Goal: Task Accomplishment & Management: Use online tool/utility

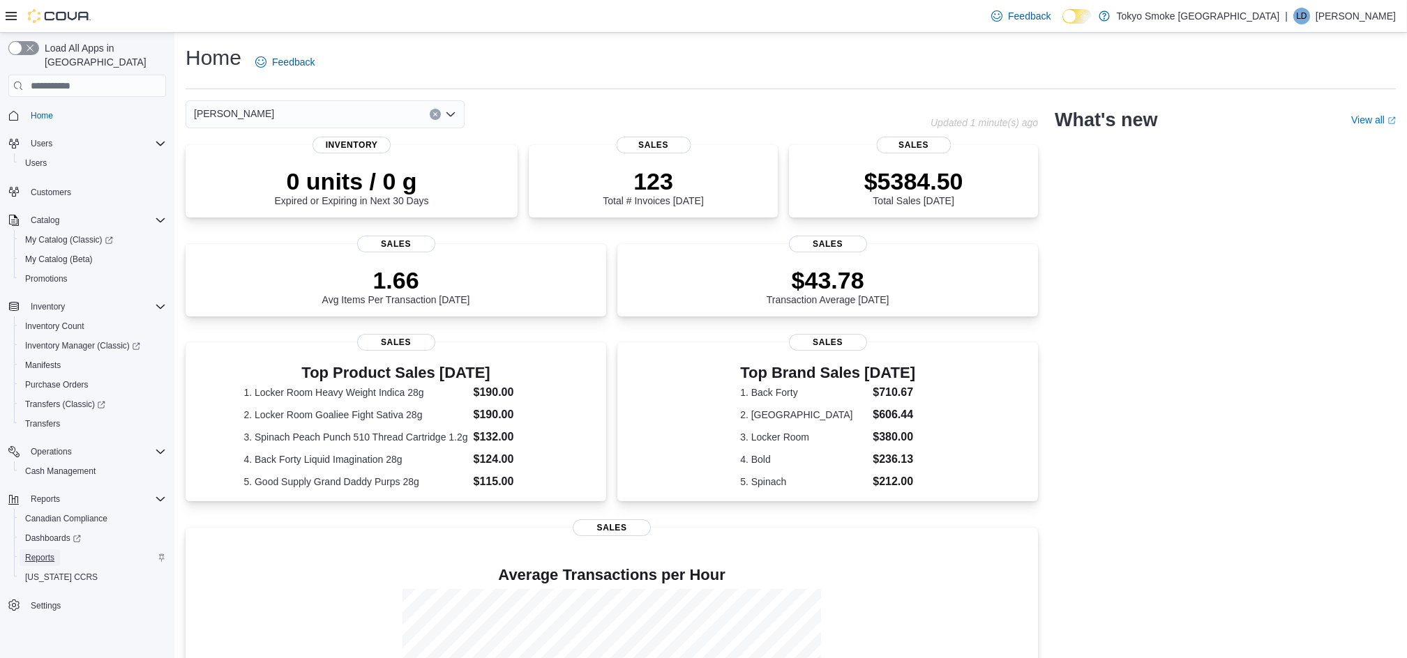
click at [39, 552] on span "Reports" at bounding box center [39, 557] width 29 height 11
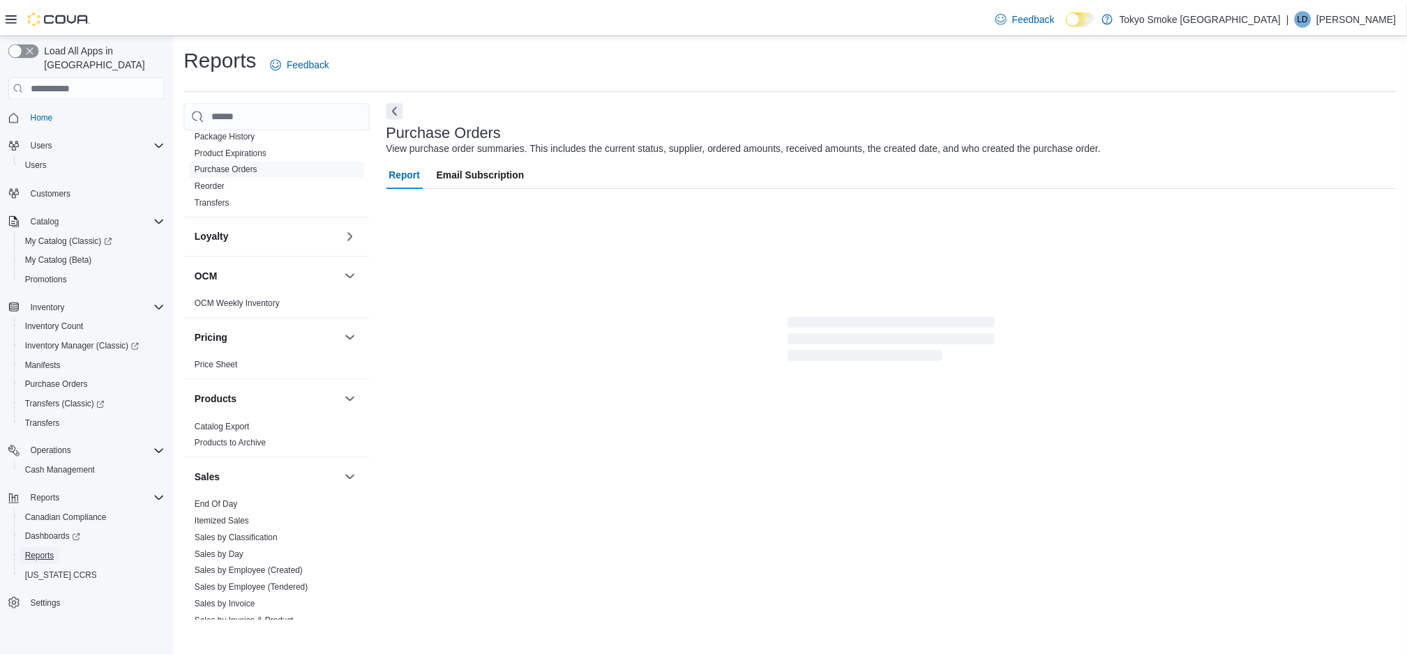
scroll to position [667, 0]
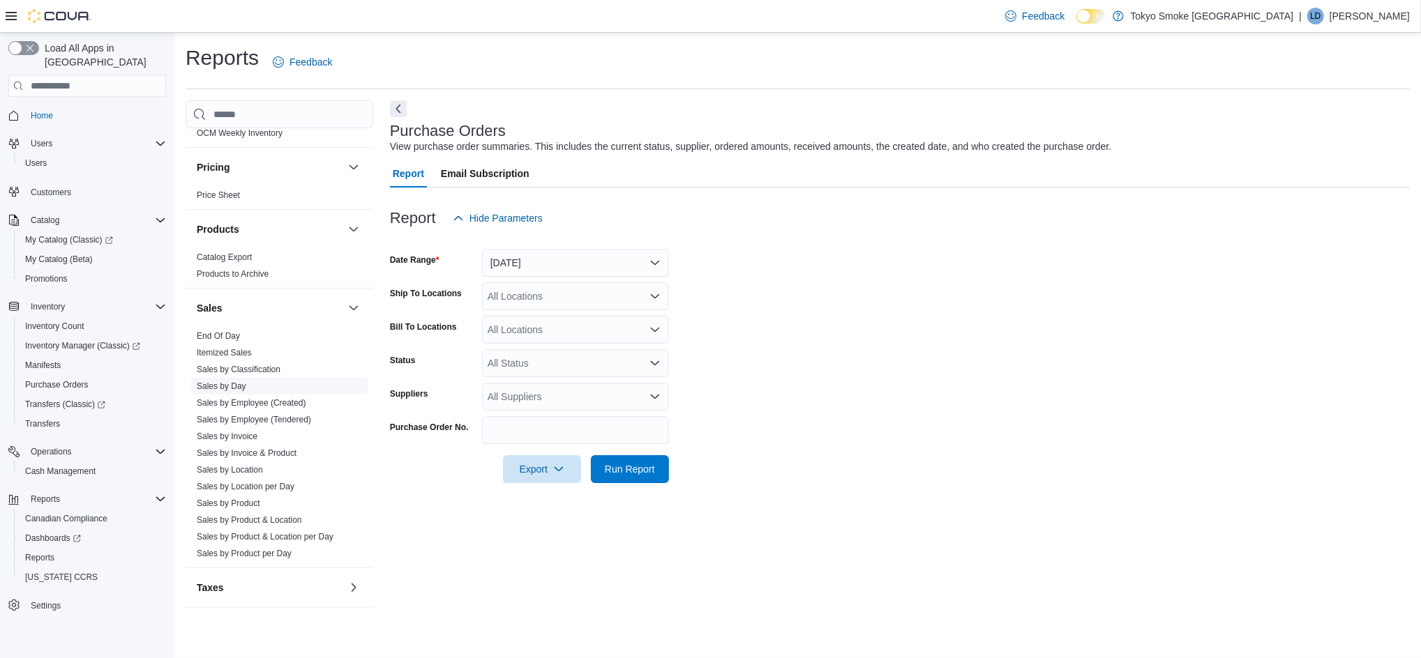
click at [233, 382] on link "Sales by Day" at bounding box center [222, 387] width 50 height 10
click at [502, 266] on button "[DATE]" at bounding box center [575, 263] width 187 height 28
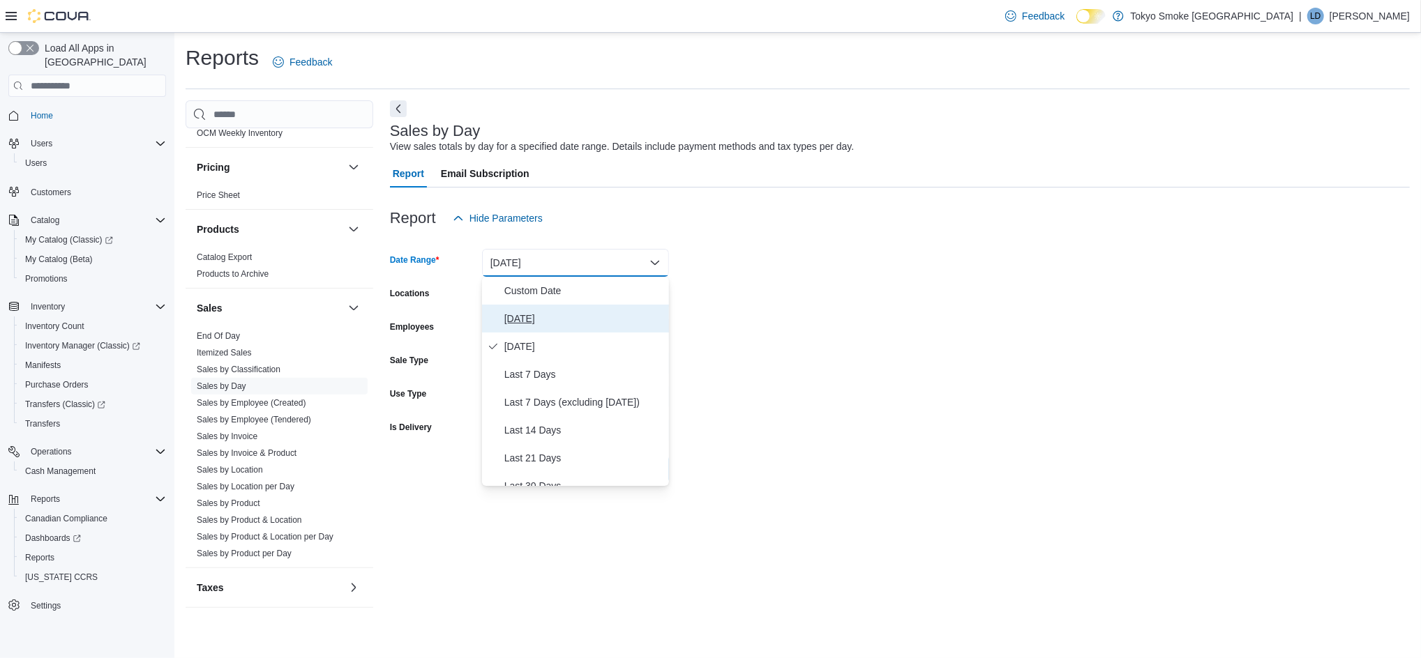
click at [515, 318] on span "[DATE]" at bounding box center [583, 318] width 159 height 17
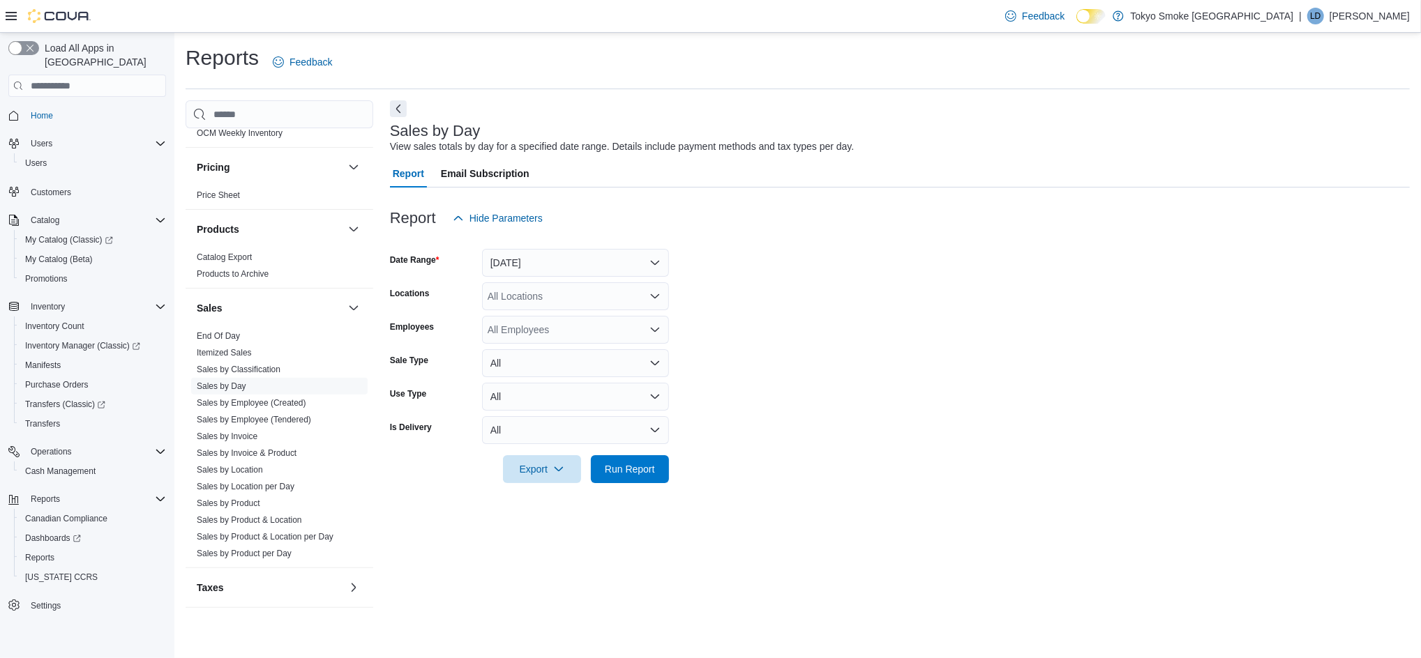
click at [533, 292] on div "All Locations" at bounding box center [575, 297] width 187 height 28
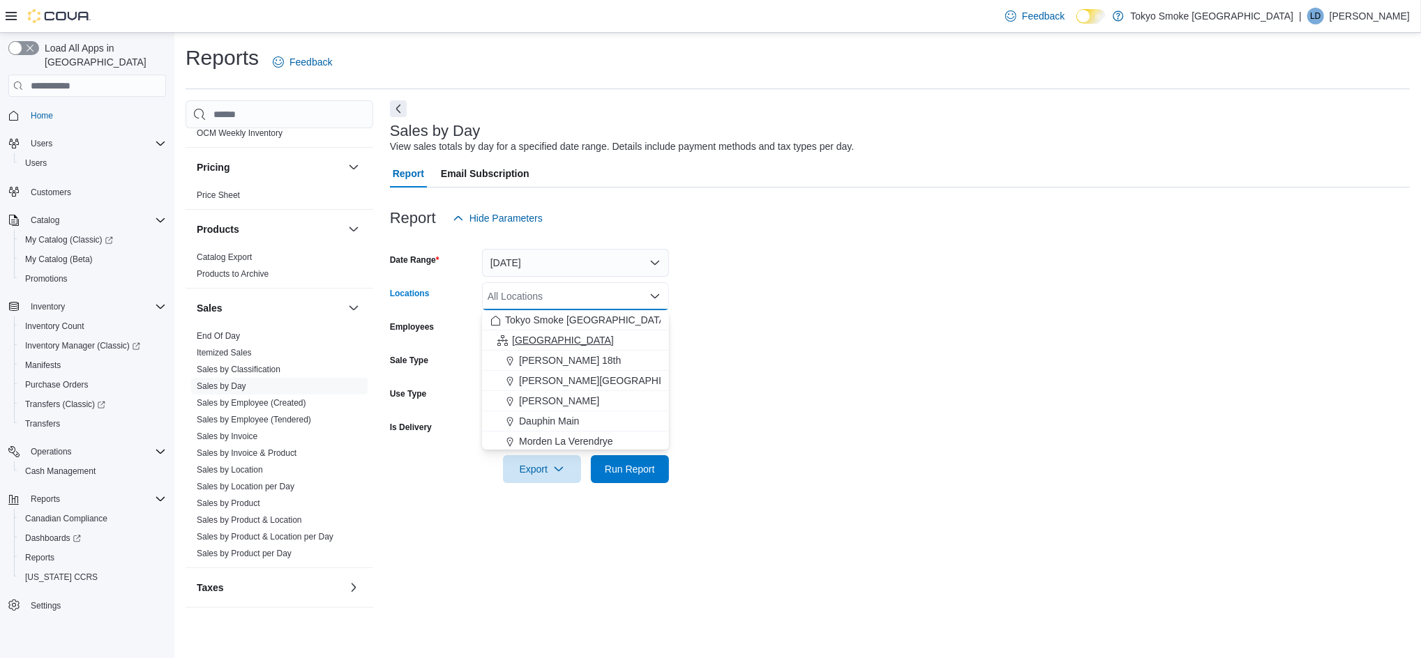
click at [522, 340] on span "[GEOGRAPHIC_DATA]" at bounding box center [563, 340] width 102 height 14
click at [612, 471] on span "Run Report" at bounding box center [630, 469] width 50 height 14
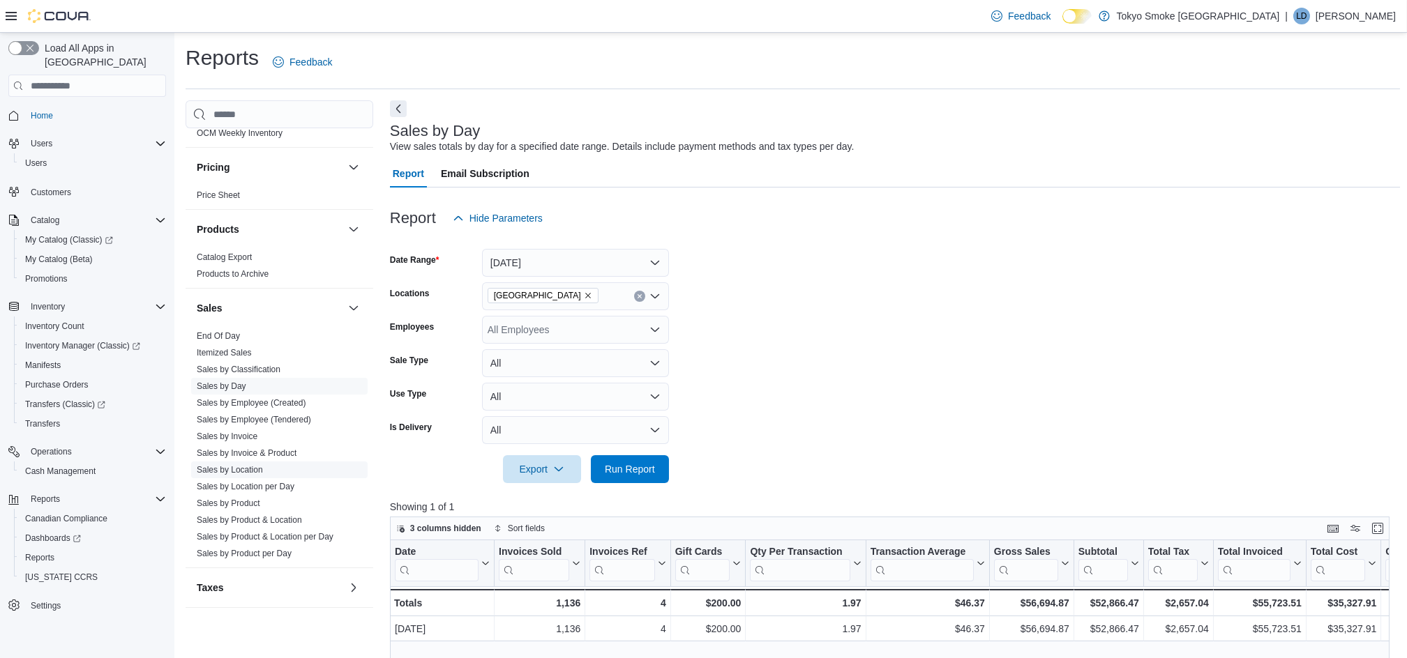
click at [250, 476] on span "Sales by Location" at bounding box center [279, 470] width 176 height 17
click at [250, 472] on link "Sales by Location" at bounding box center [230, 470] width 66 height 10
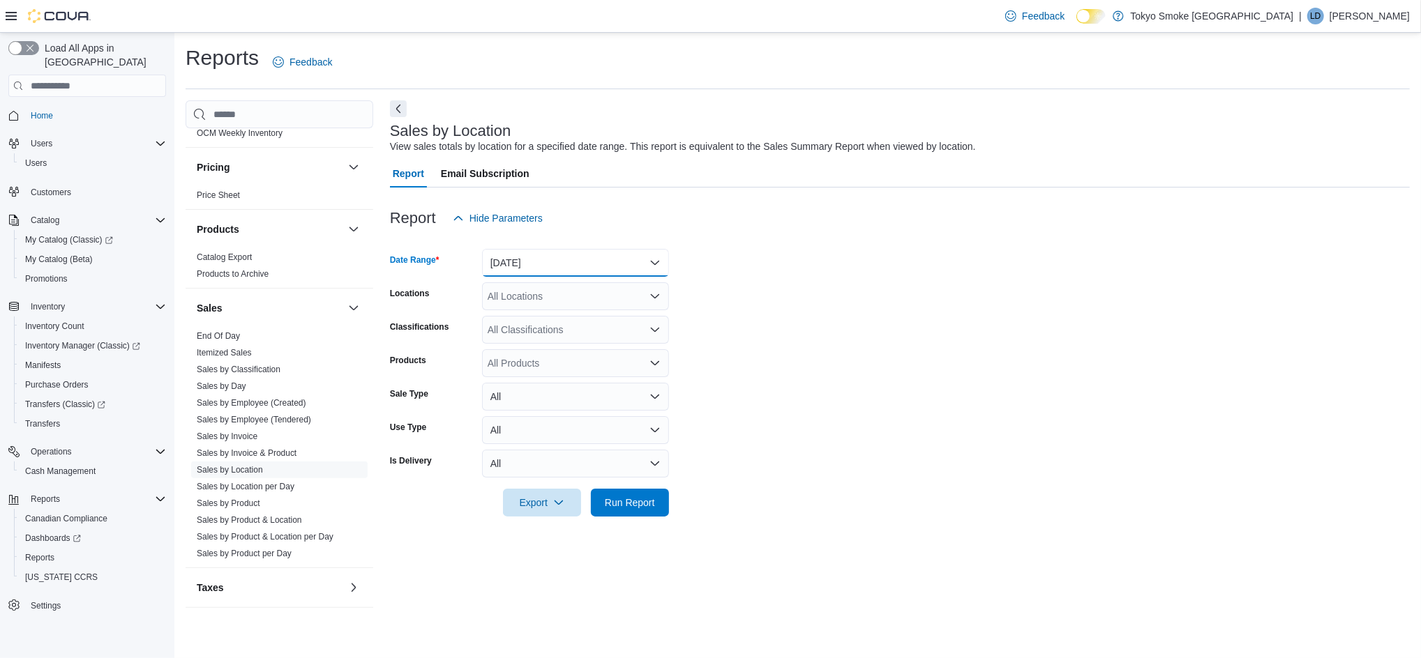
click at [532, 263] on button "[DATE]" at bounding box center [575, 263] width 187 height 28
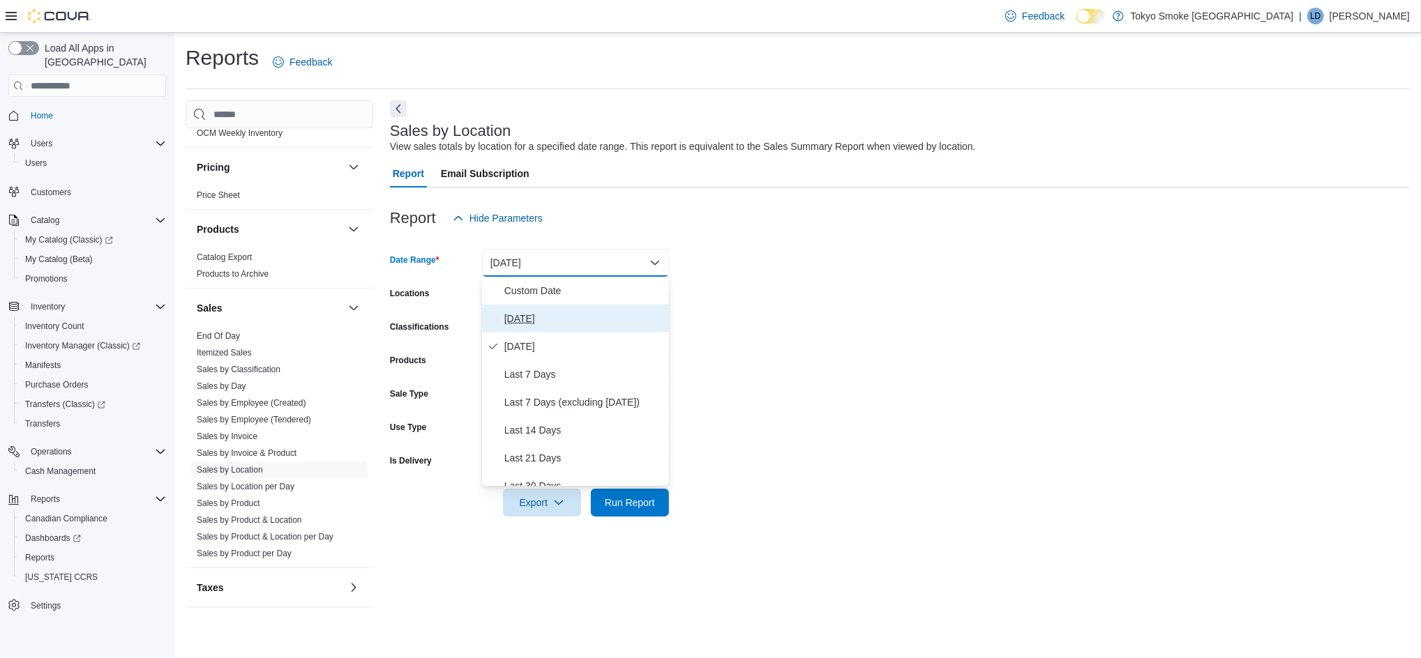
click at [527, 324] on span "[DATE]" at bounding box center [583, 318] width 159 height 17
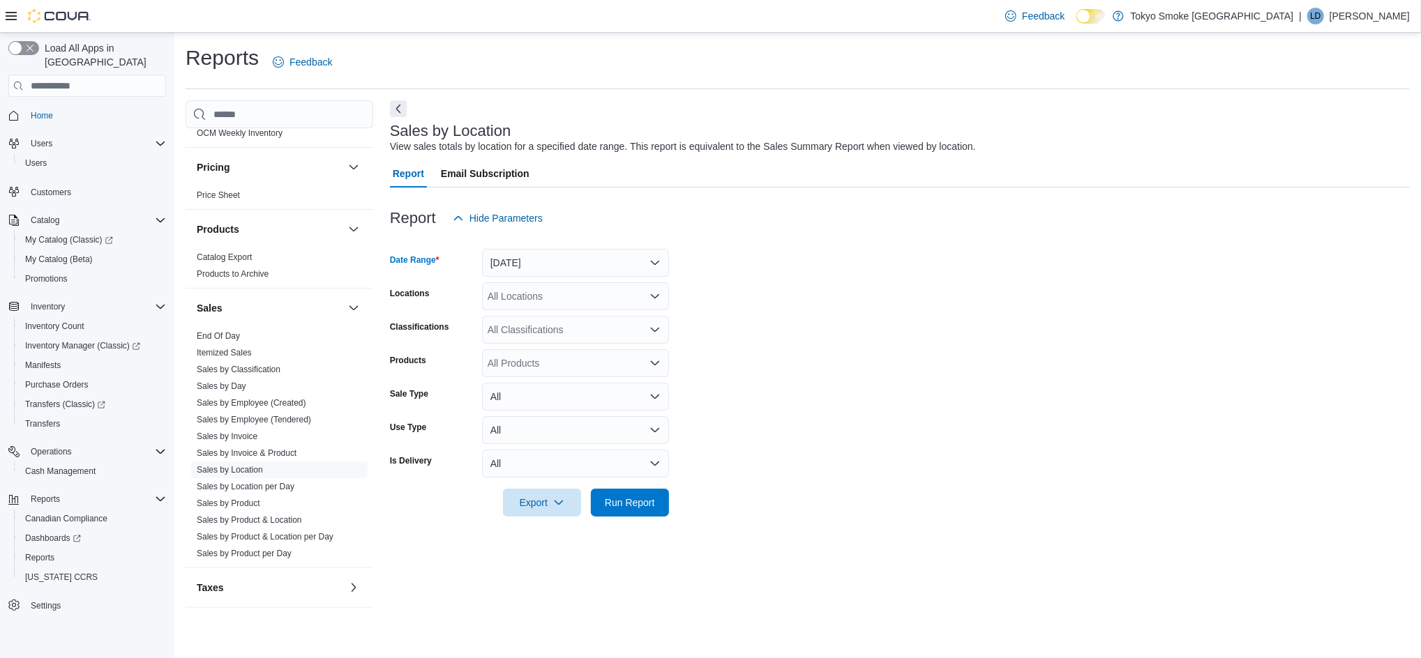
click at [526, 299] on div "All Locations" at bounding box center [575, 297] width 187 height 28
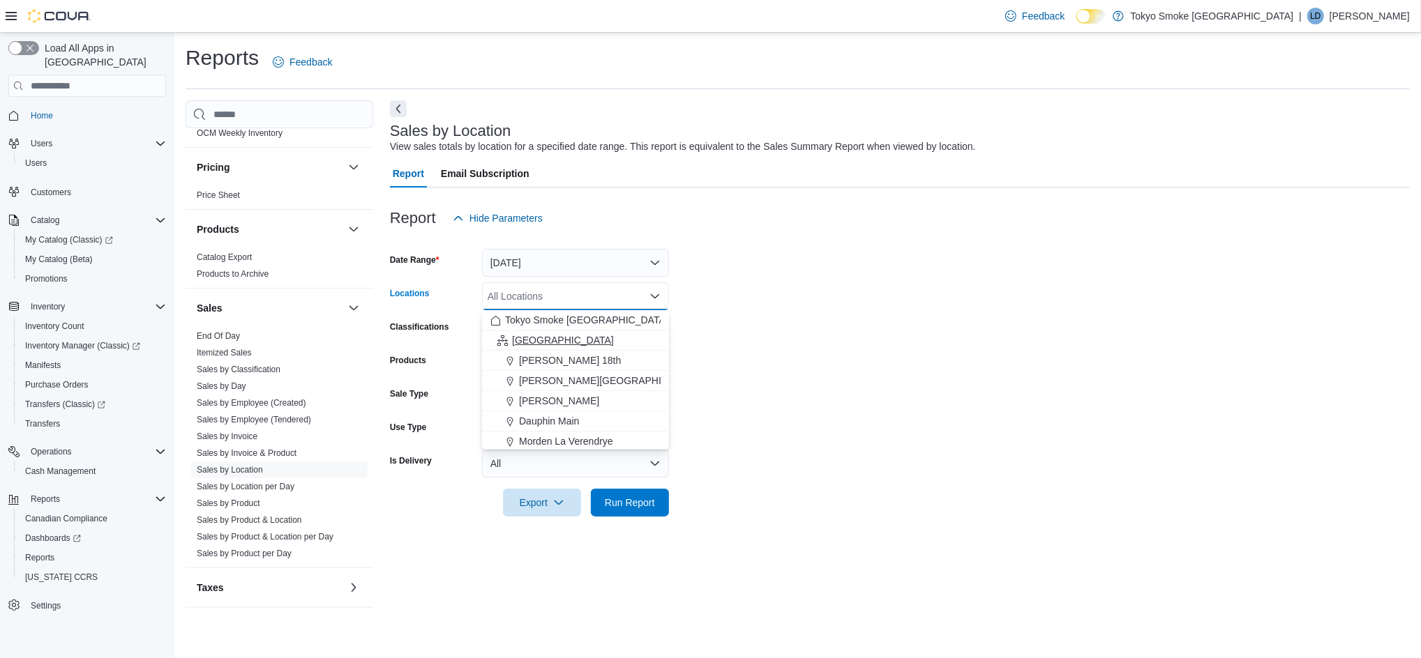
click at [521, 342] on span "[GEOGRAPHIC_DATA]" at bounding box center [563, 340] width 102 height 14
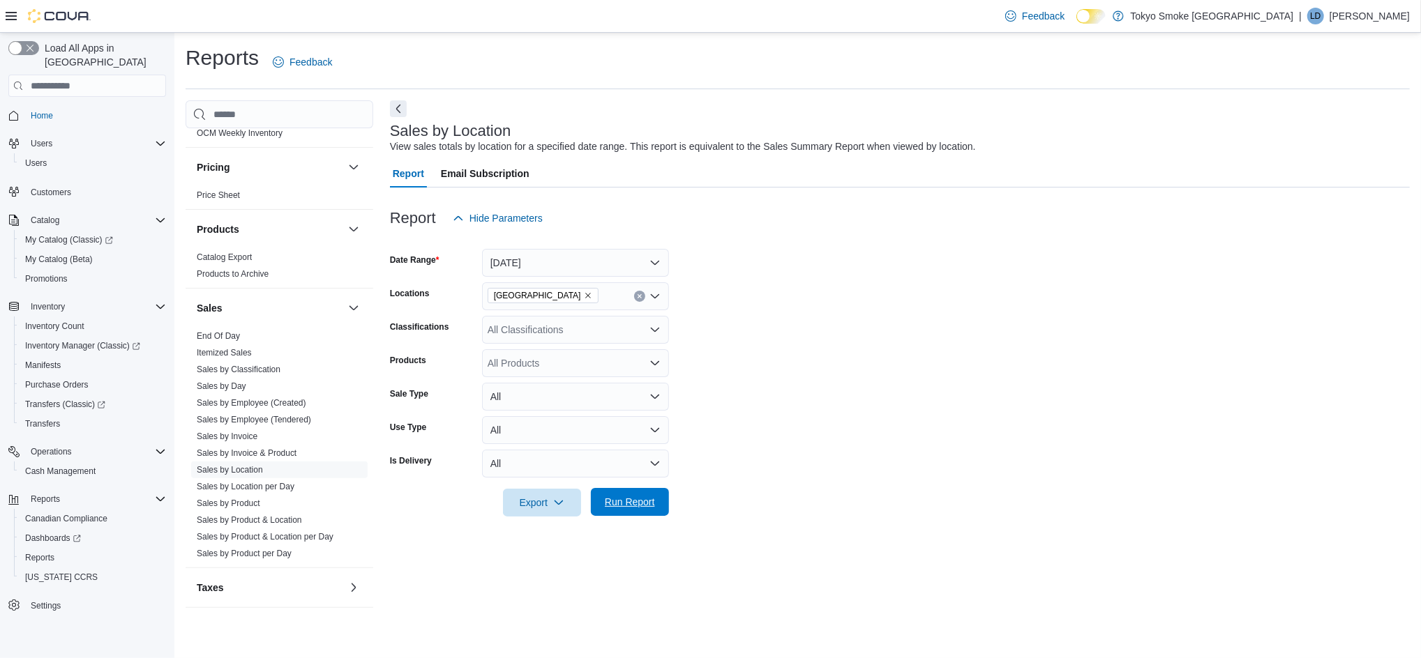
click at [639, 499] on span "Run Report" at bounding box center [630, 502] width 50 height 14
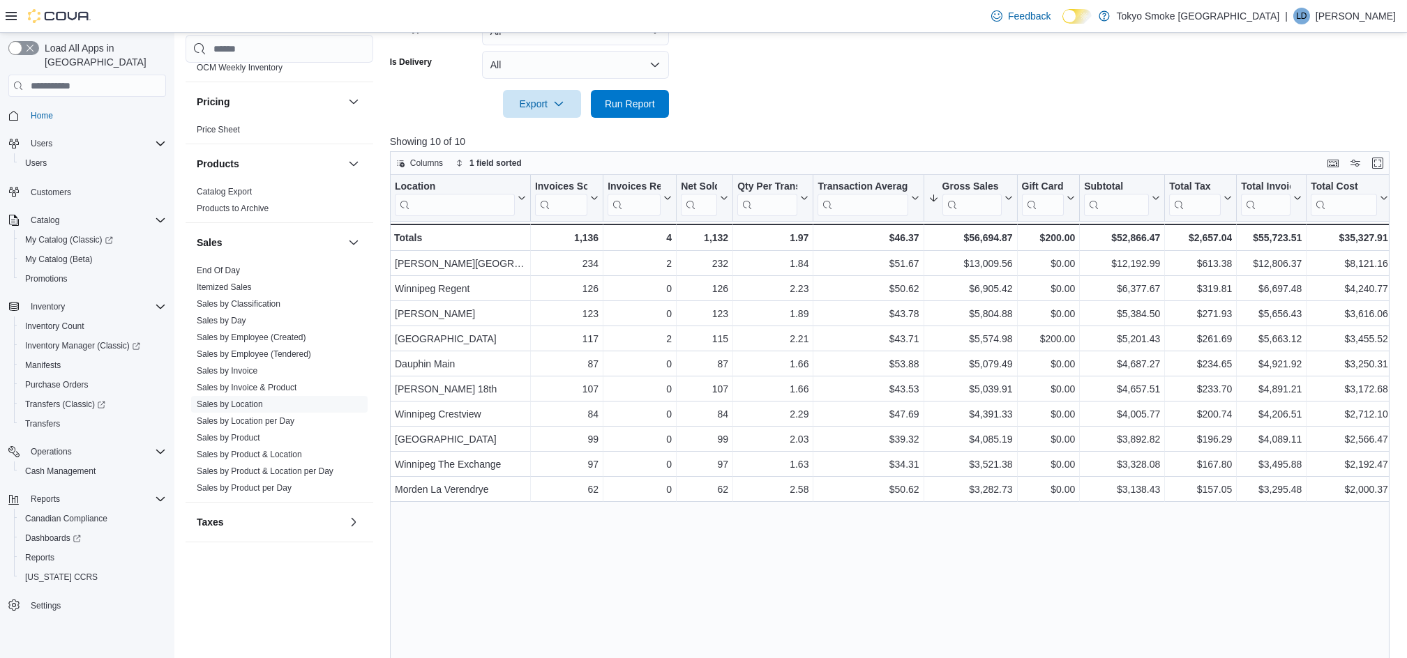
scroll to position [430, 0]
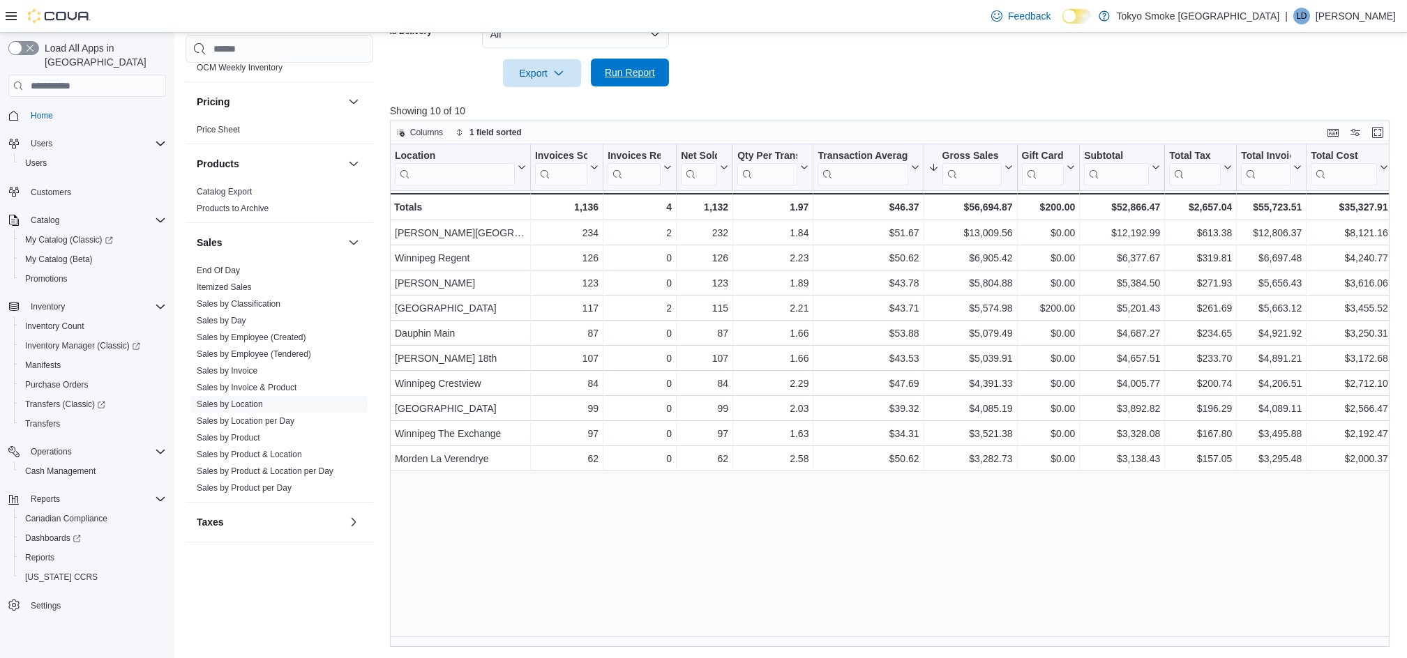
click at [663, 74] on button "Run Report" at bounding box center [630, 73] width 78 height 28
drag, startPoint x: 656, startPoint y: 71, endPoint x: 638, endPoint y: 83, distance: 21.7
click at [655, 71] on span "Run Report" at bounding box center [629, 73] width 61 height 28
click at [661, 68] on button "Run Report" at bounding box center [630, 73] width 78 height 28
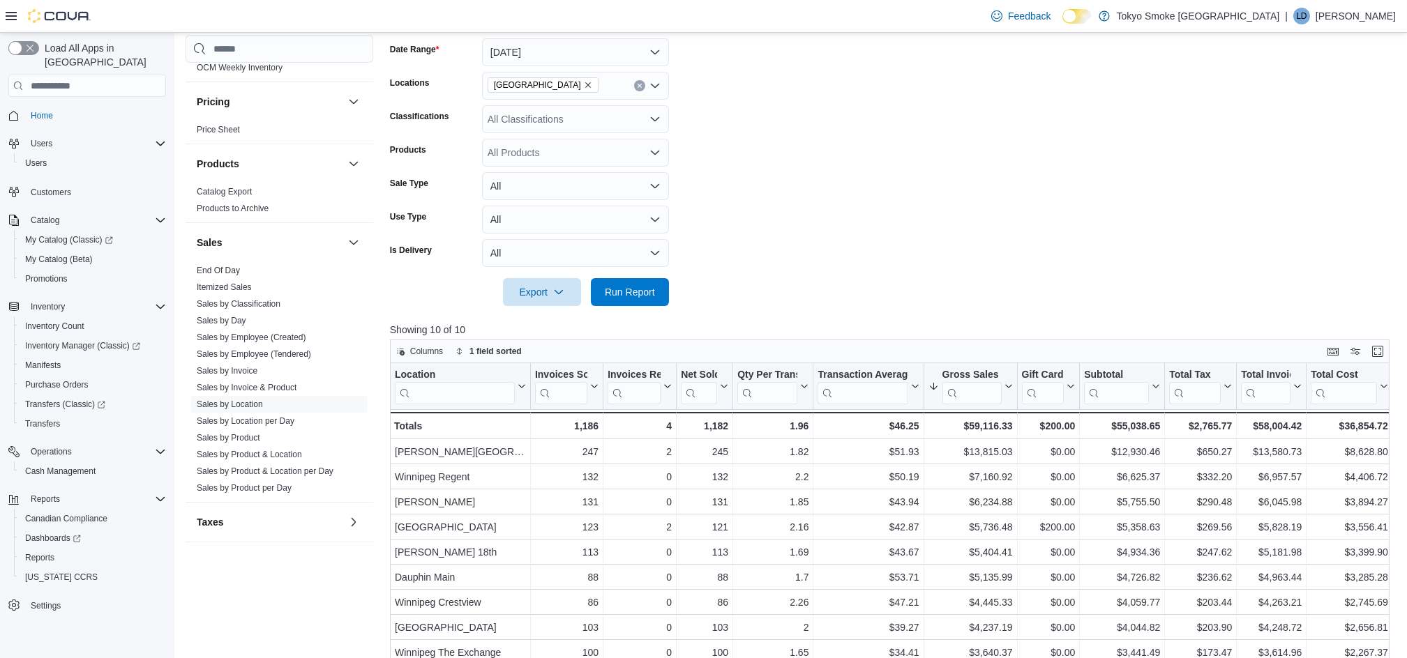
scroll to position [279, 0]
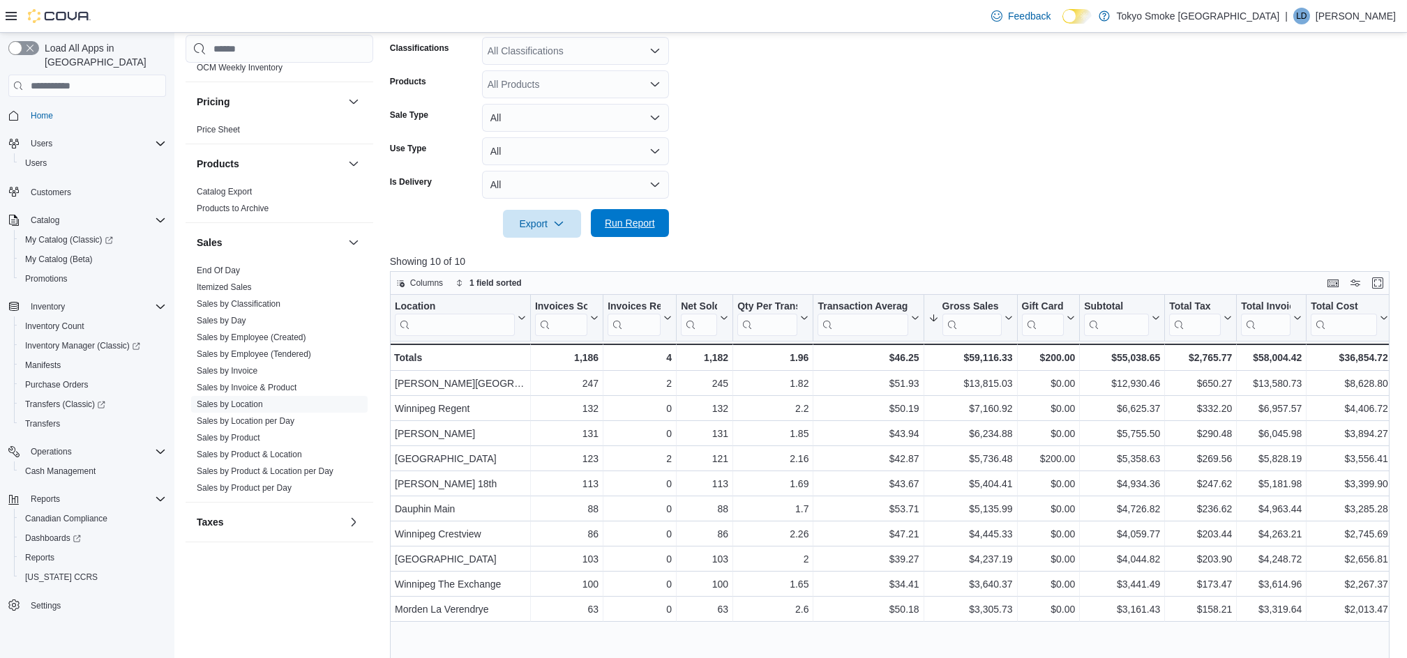
click at [619, 224] on span "Run Report" at bounding box center [630, 223] width 50 height 14
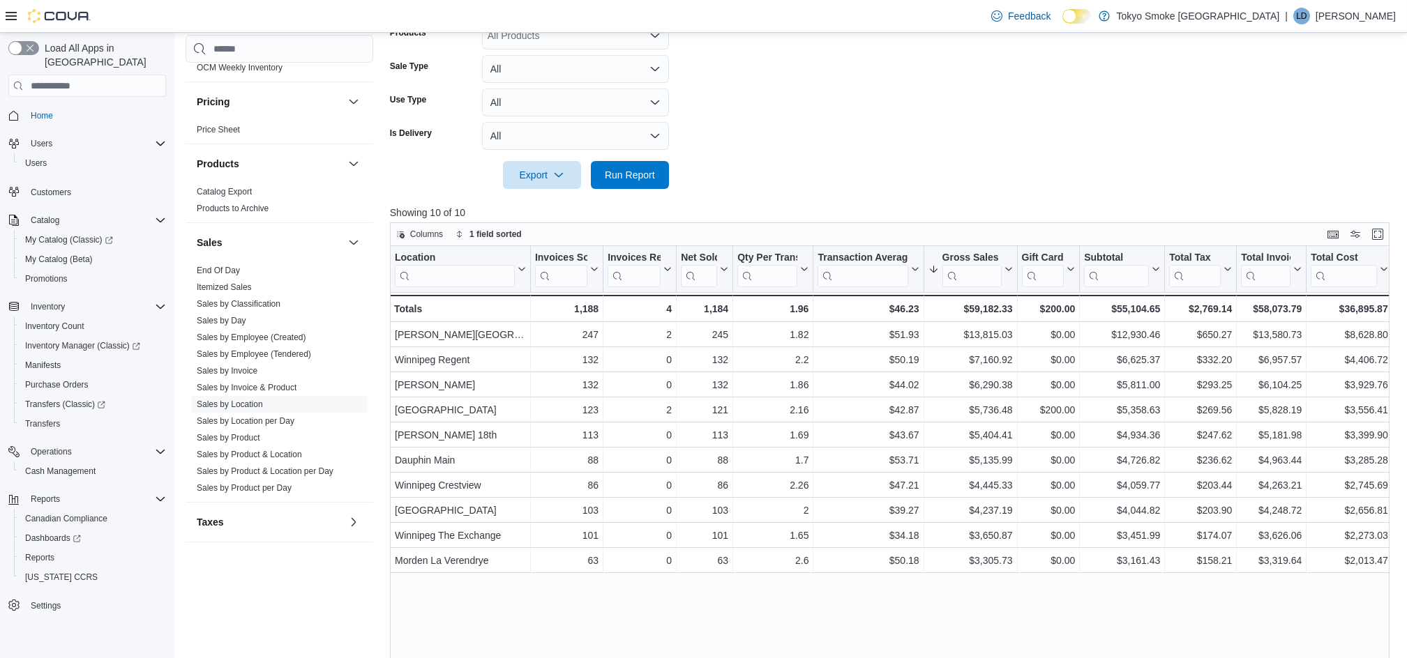
scroll to position [372, 0]
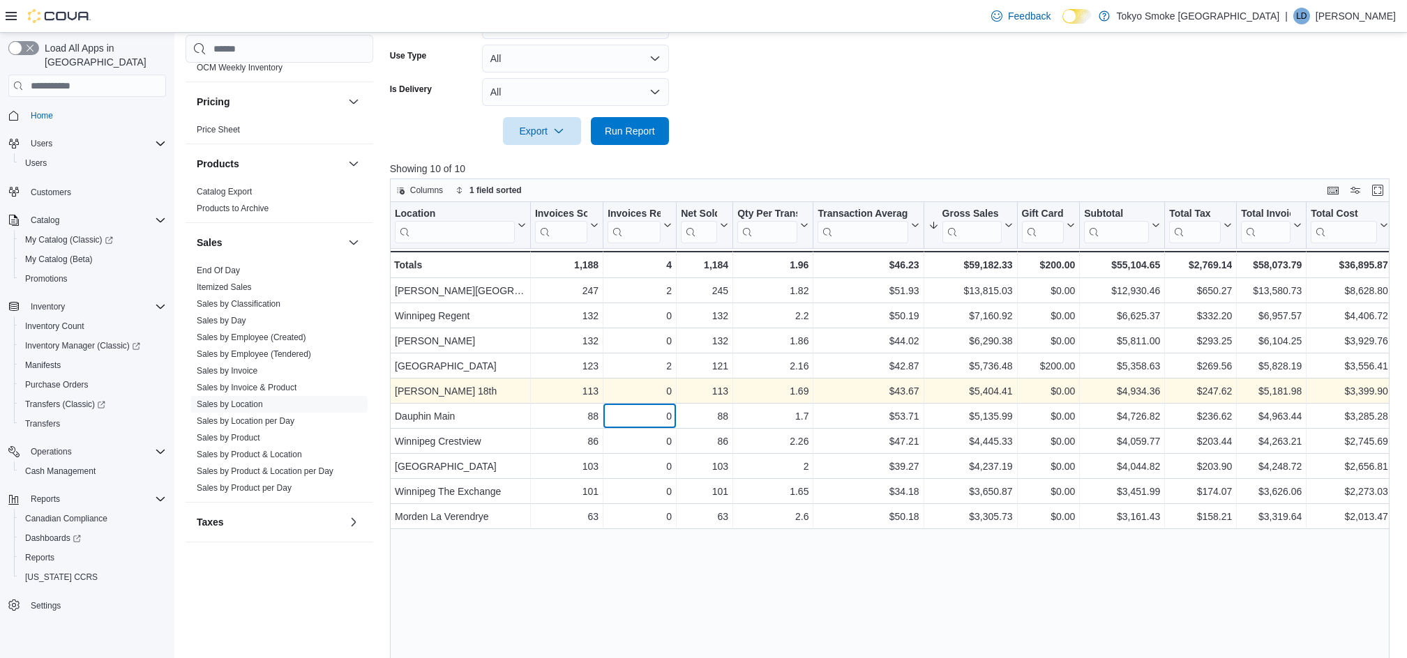
drag, startPoint x: 633, startPoint y: 420, endPoint x: 515, endPoint y: 435, distance: 118.2
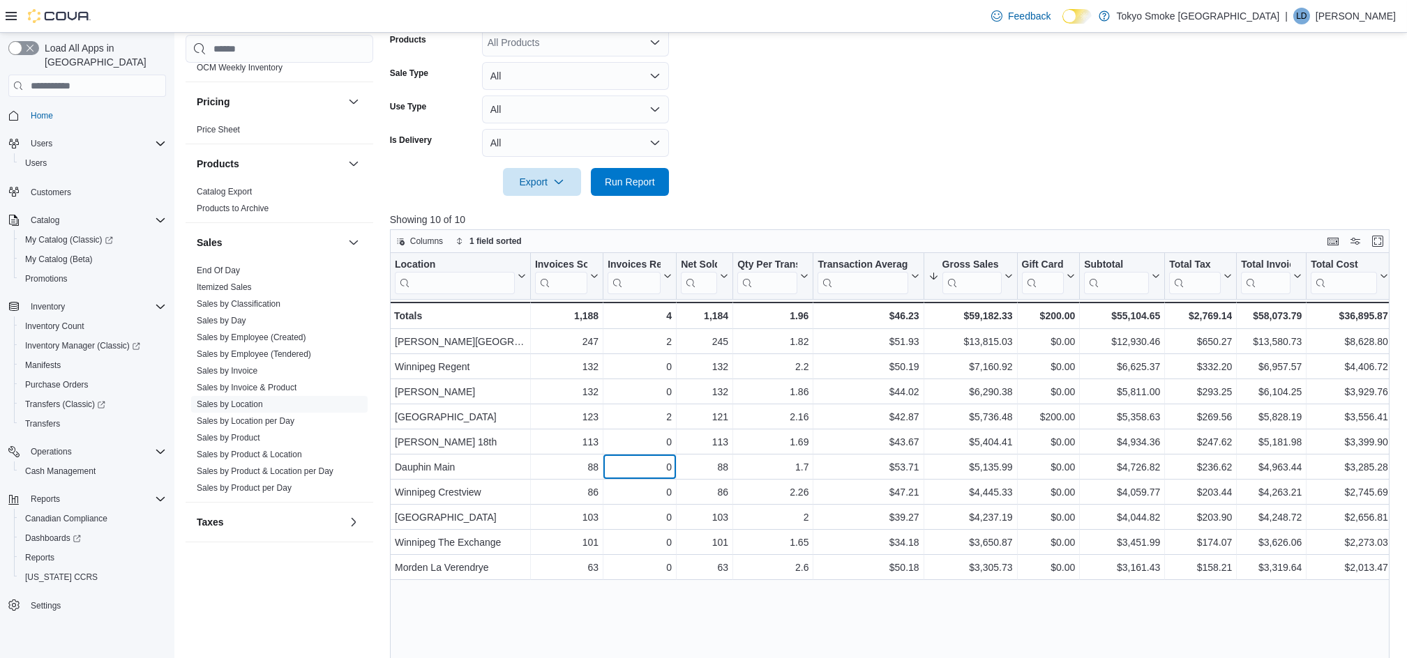
scroll to position [337, 0]
